Goal: Go to known website: Access a specific website the user already knows

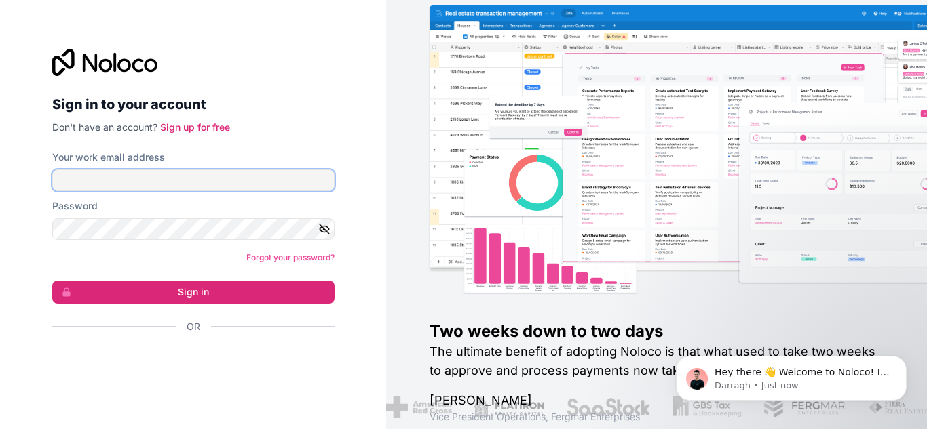
click at [237, 181] on input "Your work email address" at bounding box center [193, 181] width 282 height 22
type input "syed.sj@albacars.ae"
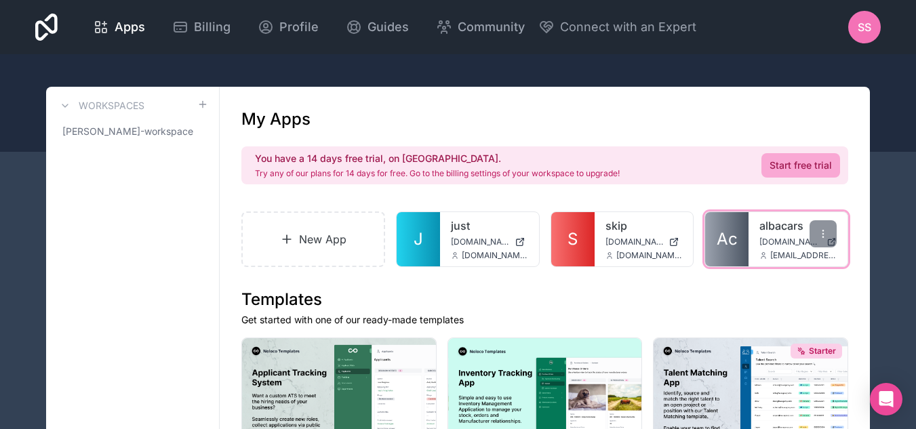
click at [755, 232] on div "albacars app.alba.cars talib@albacars.ae" at bounding box center [798, 239] width 99 height 54
click at [750, 238] on div "albacars app.alba.cars talib@albacars.ae" at bounding box center [798, 239] width 99 height 54
click at [731, 248] on span "Ac" at bounding box center [727, 240] width 21 height 22
click at [747, 262] on link "Ac" at bounding box center [726, 239] width 43 height 54
